Goal: Information Seeking & Learning: Learn about a topic

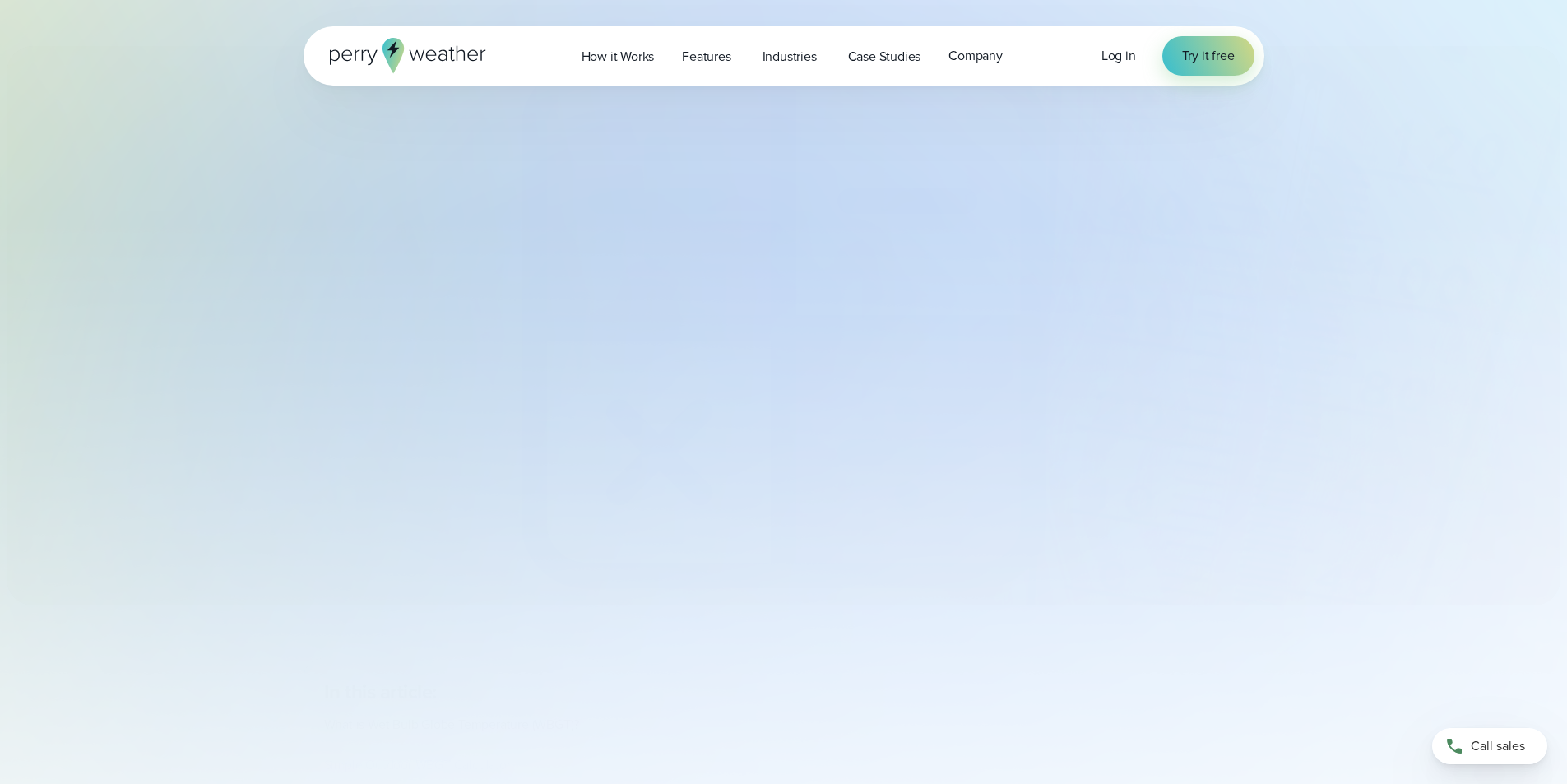
select select "***"
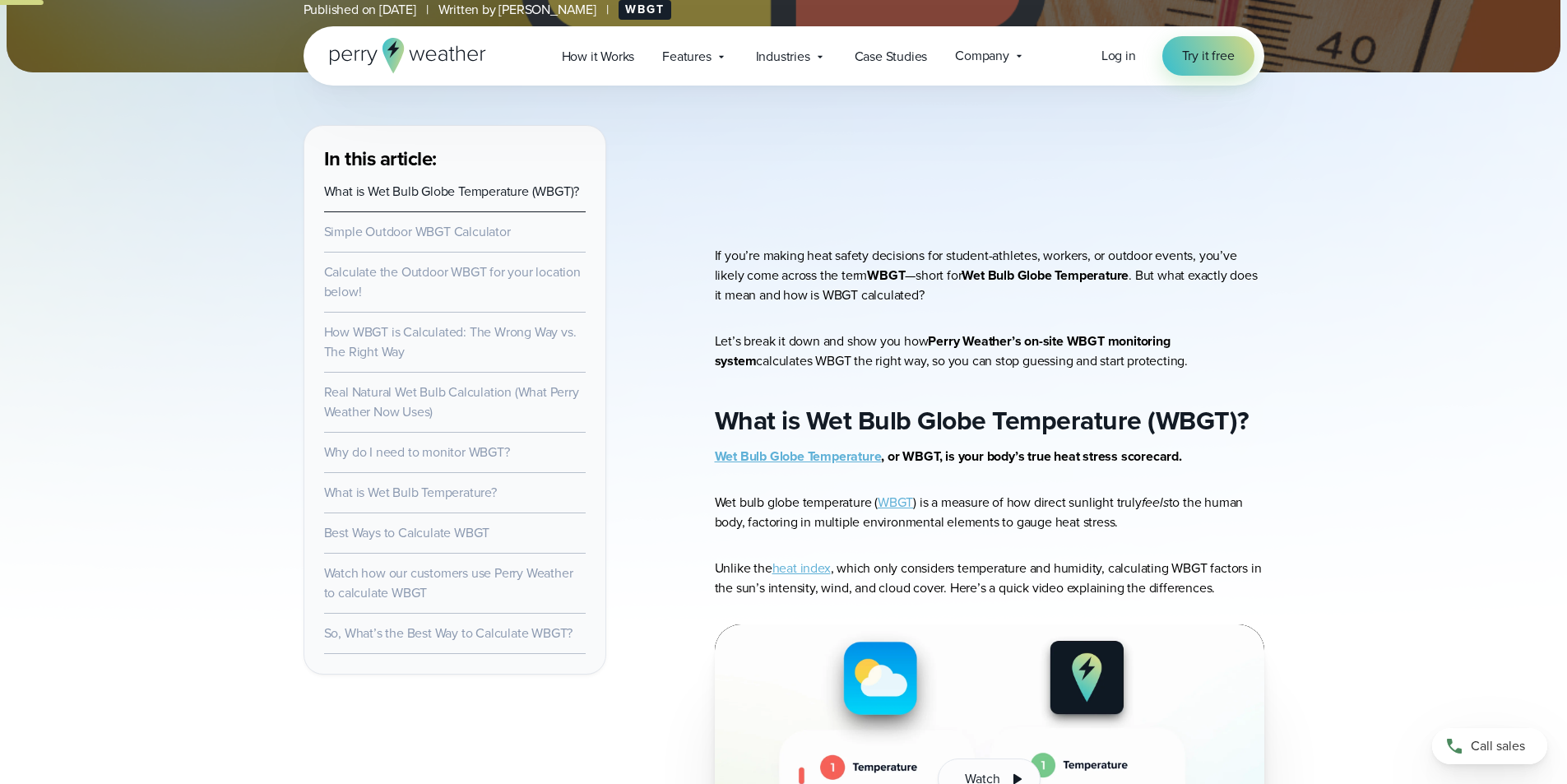
scroll to position [412, 0]
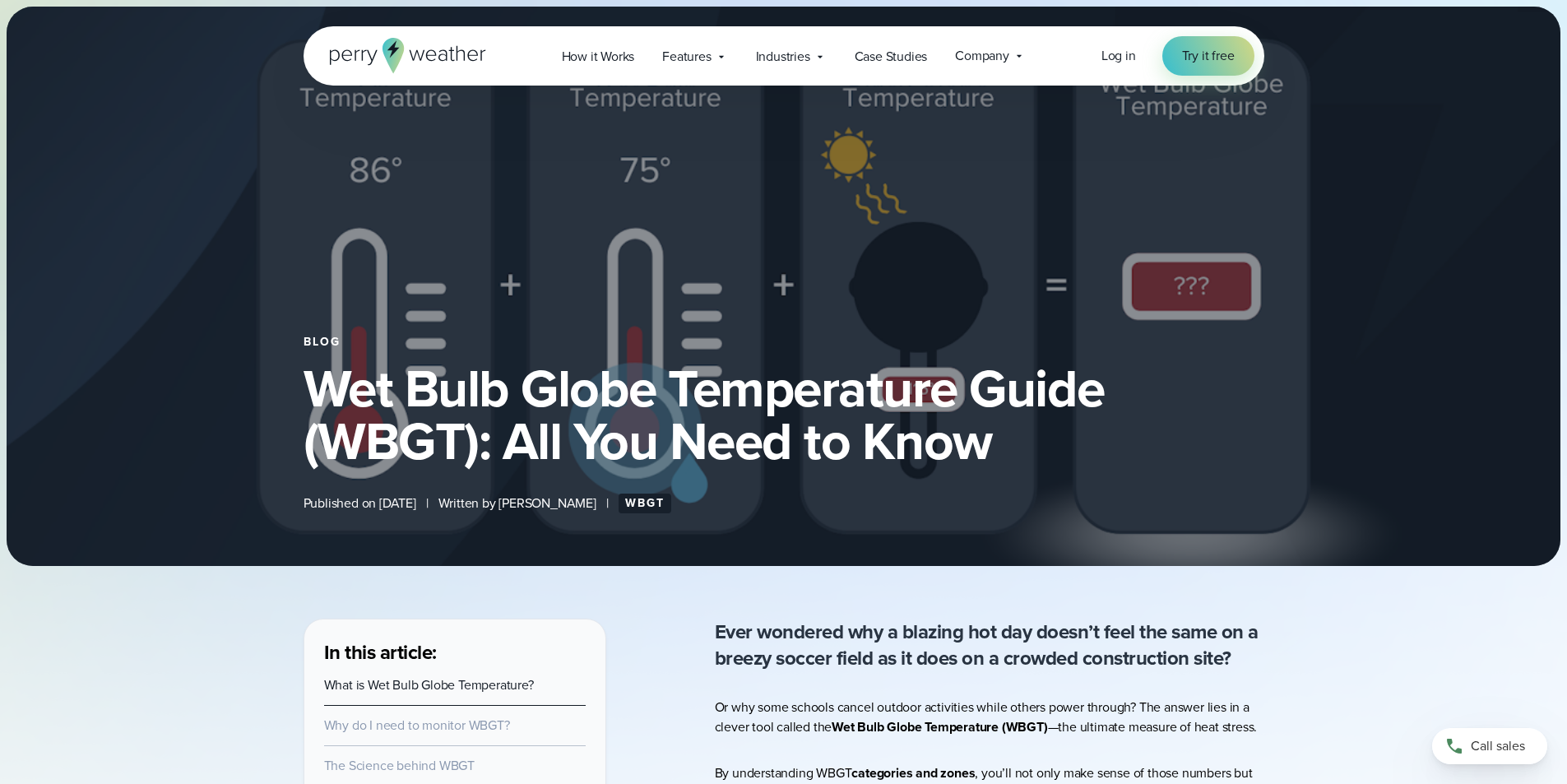
select select "***"
